Goal: Use online tool/utility: Use online tool/utility

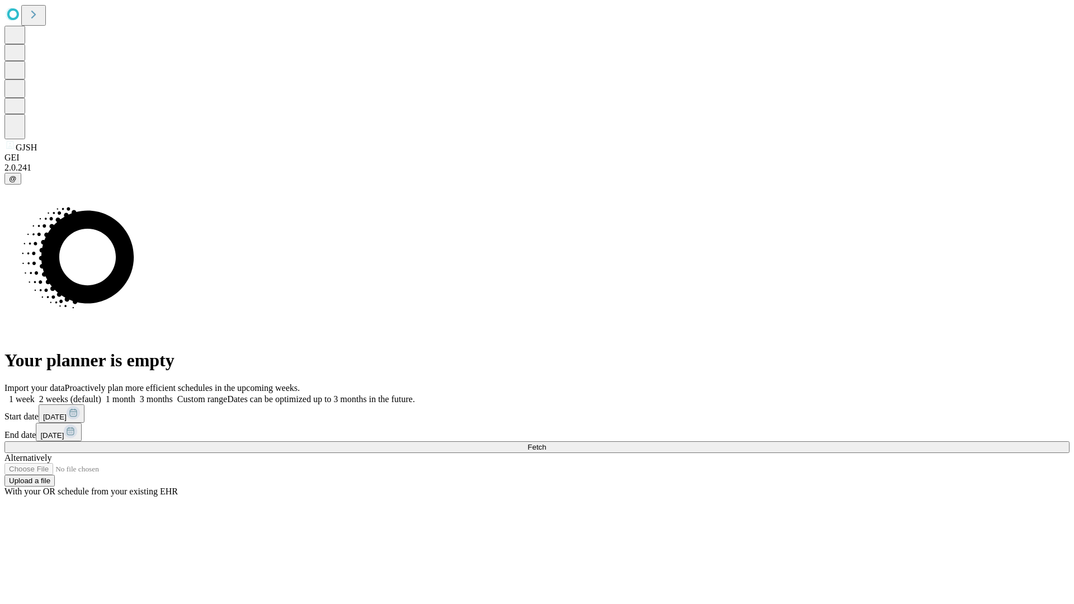
click at [546, 443] on span "Fetch" at bounding box center [536, 447] width 18 height 8
